Goal: Complete application form

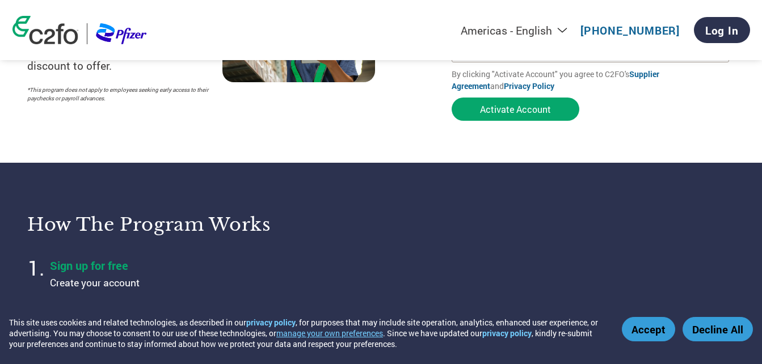
scroll to position [284, 0]
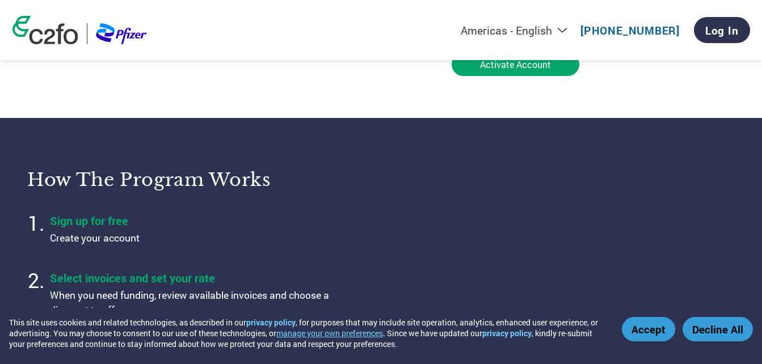
click at [733, 337] on button "Decline All" at bounding box center [717, 329] width 70 height 24
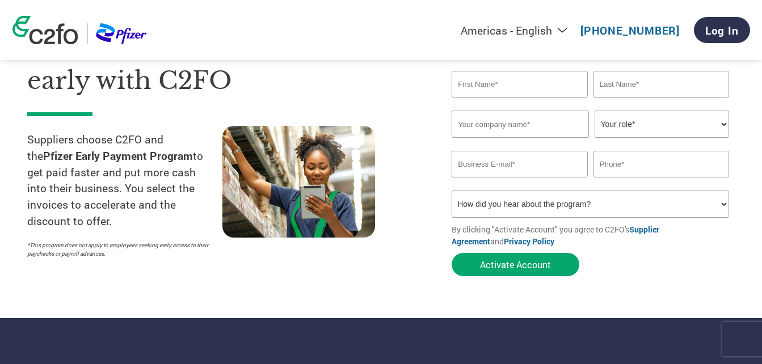
scroll to position [0, 0]
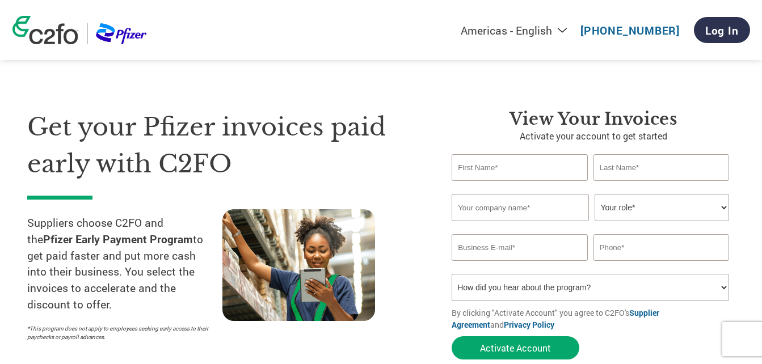
click at [563, 171] on input "text" at bounding box center [519, 167] width 136 height 27
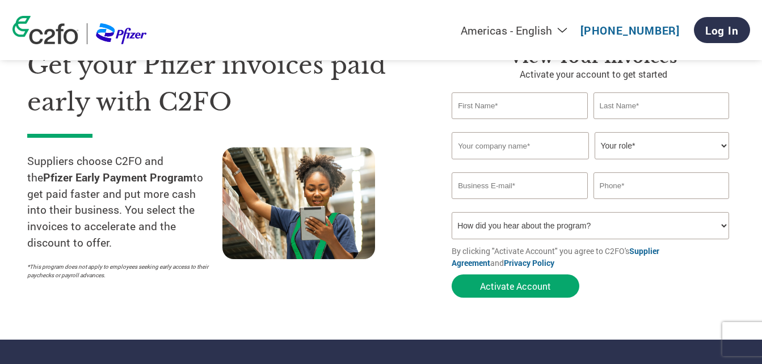
scroll to position [57, 0]
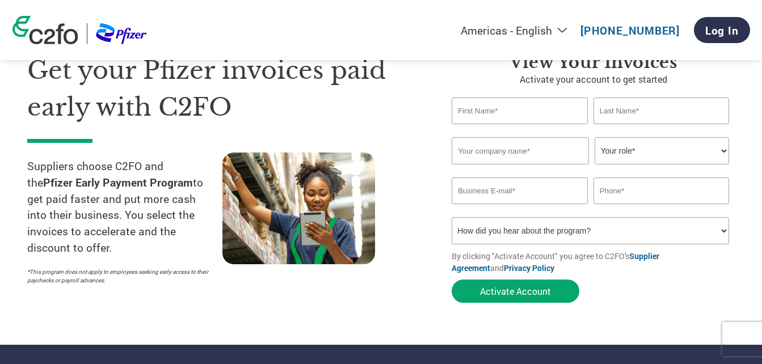
click at [521, 116] on input "text" at bounding box center [519, 111] width 136 height 27
type input "Nevhesh"
type input "[PERSON_NAME]"
select select "ACCOUNTING"
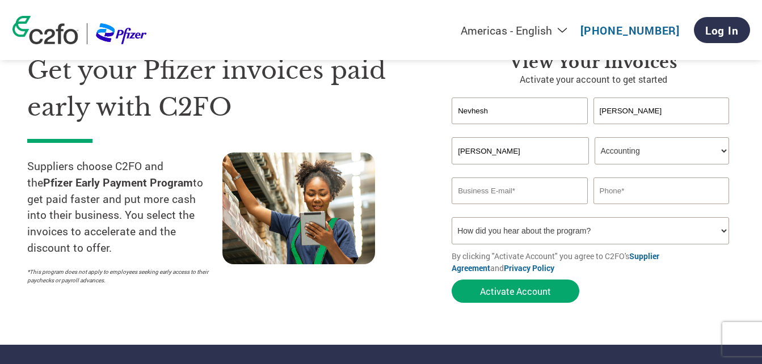
click at [633, 155] on select "Your role* CFO Controller Credit Manager Finance Director Treasurer CEO Preside…" at bounding box center [661, 150] width 134 height 27
click at [516, 191] on input "email" at bounding box center [519, 190] width 136 height 27
type input "[EMAIL_ADDRESS][PERSON_NAME][DOMAIN_NAME]"
click at [642, 187] on input "text" at bounding box center [661, 190] width 136 height 27
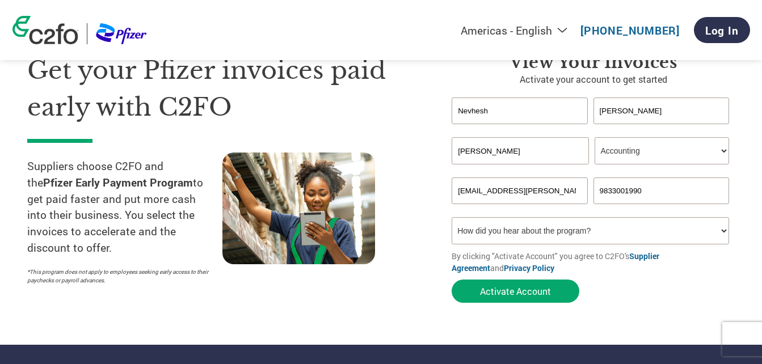
type input "9833001990"
click at [656, 231] on select "How did you hear about the program? Received a letter Email Social Media Online…" at bounding box center [589, 230] width 277 height 27
select select "Received a Letter"
click at [451, 217] on select "How did you hear about the program? Received a letter Email Social Media Online…" at bounding box center [589, 230] width 277 height 27
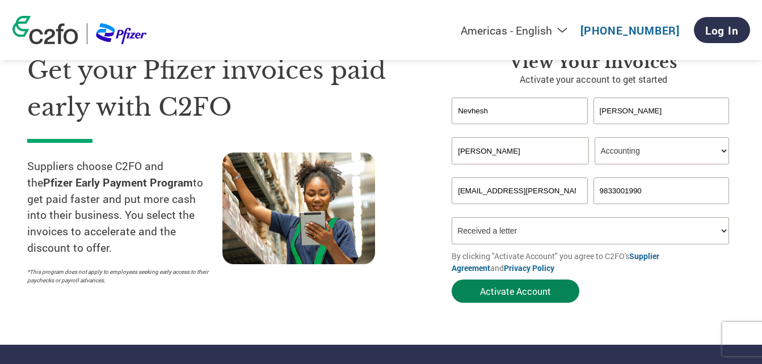
click at [510, 292] on button "Activate Account" at bounding box center [515, 291] width 128 height 23
